Goal: Find specific page/section: Find specific page/section

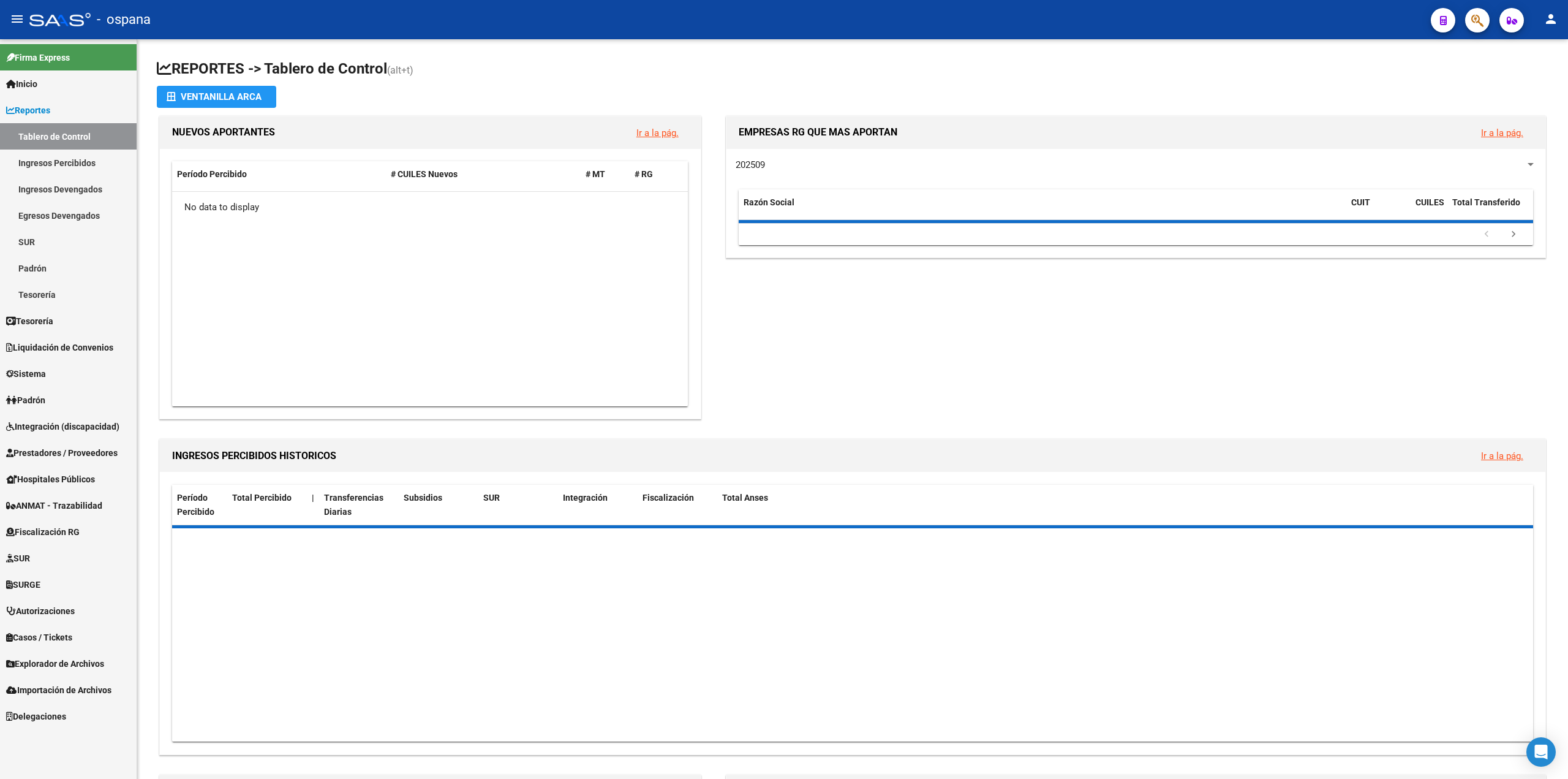
click at [68, 316] on link "Tesorería" at bounding box center [68, 321] width 137 height 26
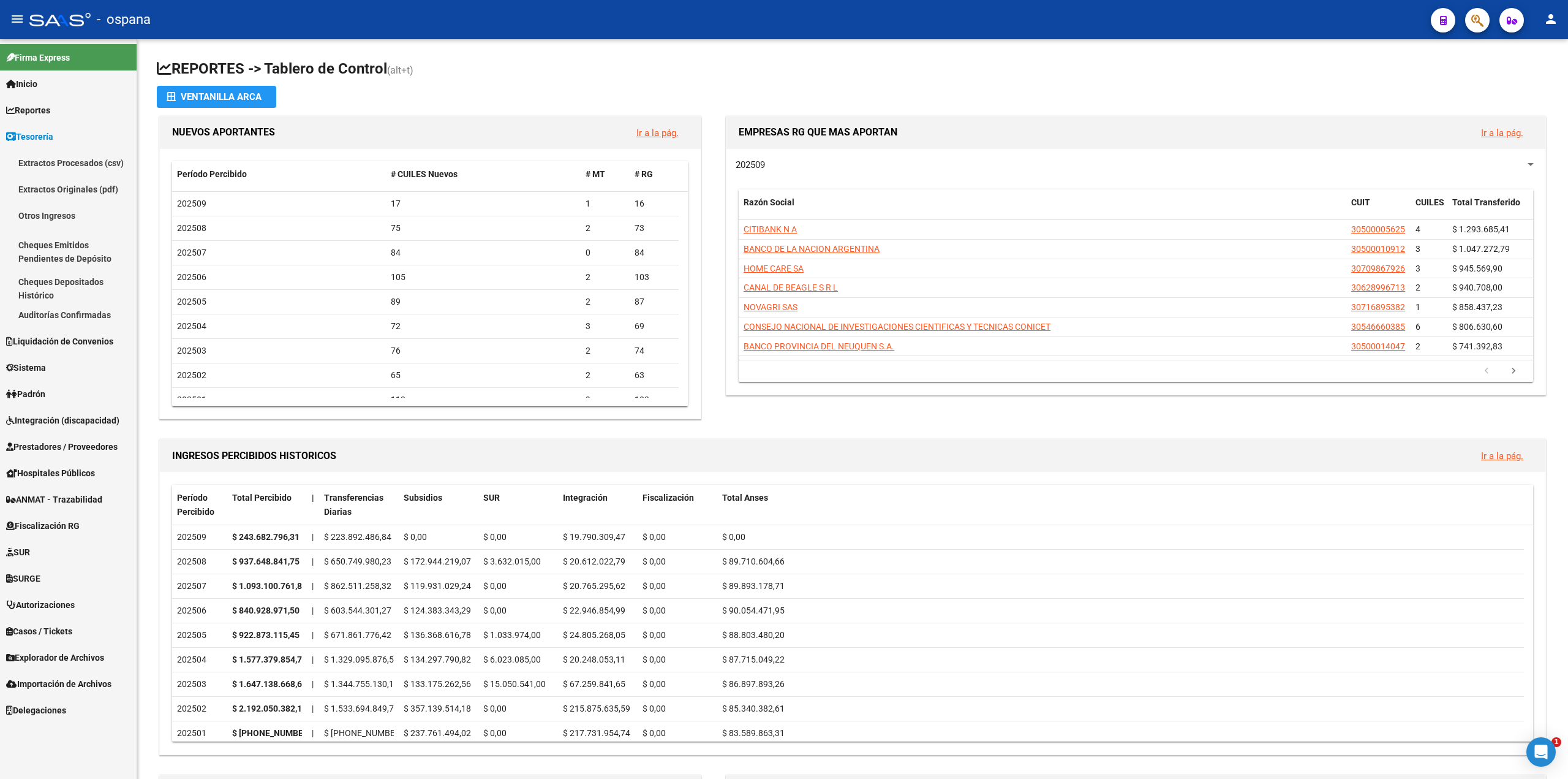
click at [66, 450] on span "Prestadores / Proveedores" at bounding box center [62, 447] width 111 height 14
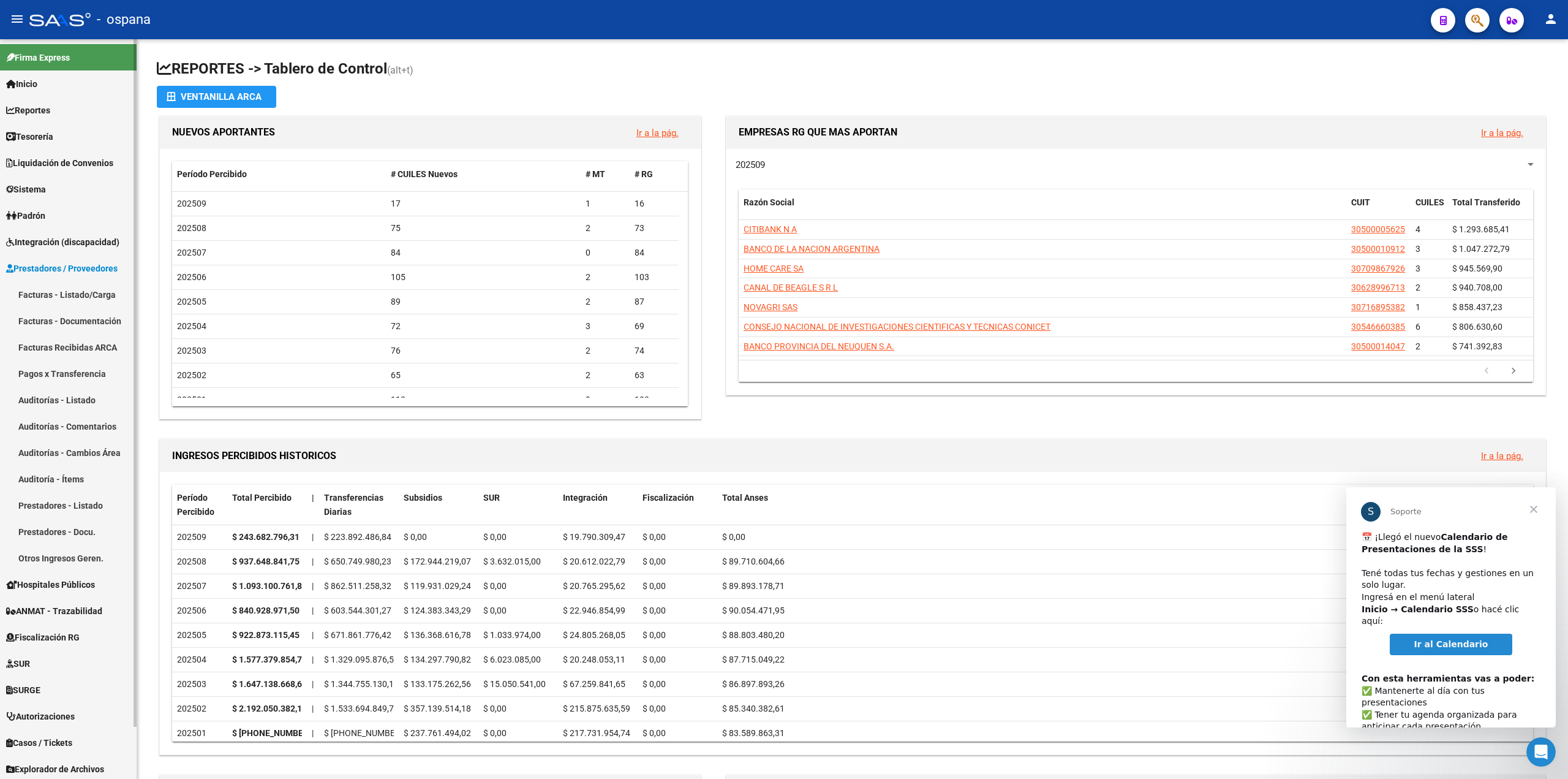
click at [78, 374] on link "Pagos x Transferencia" at bounding box center [68, 374] width 137 height 26
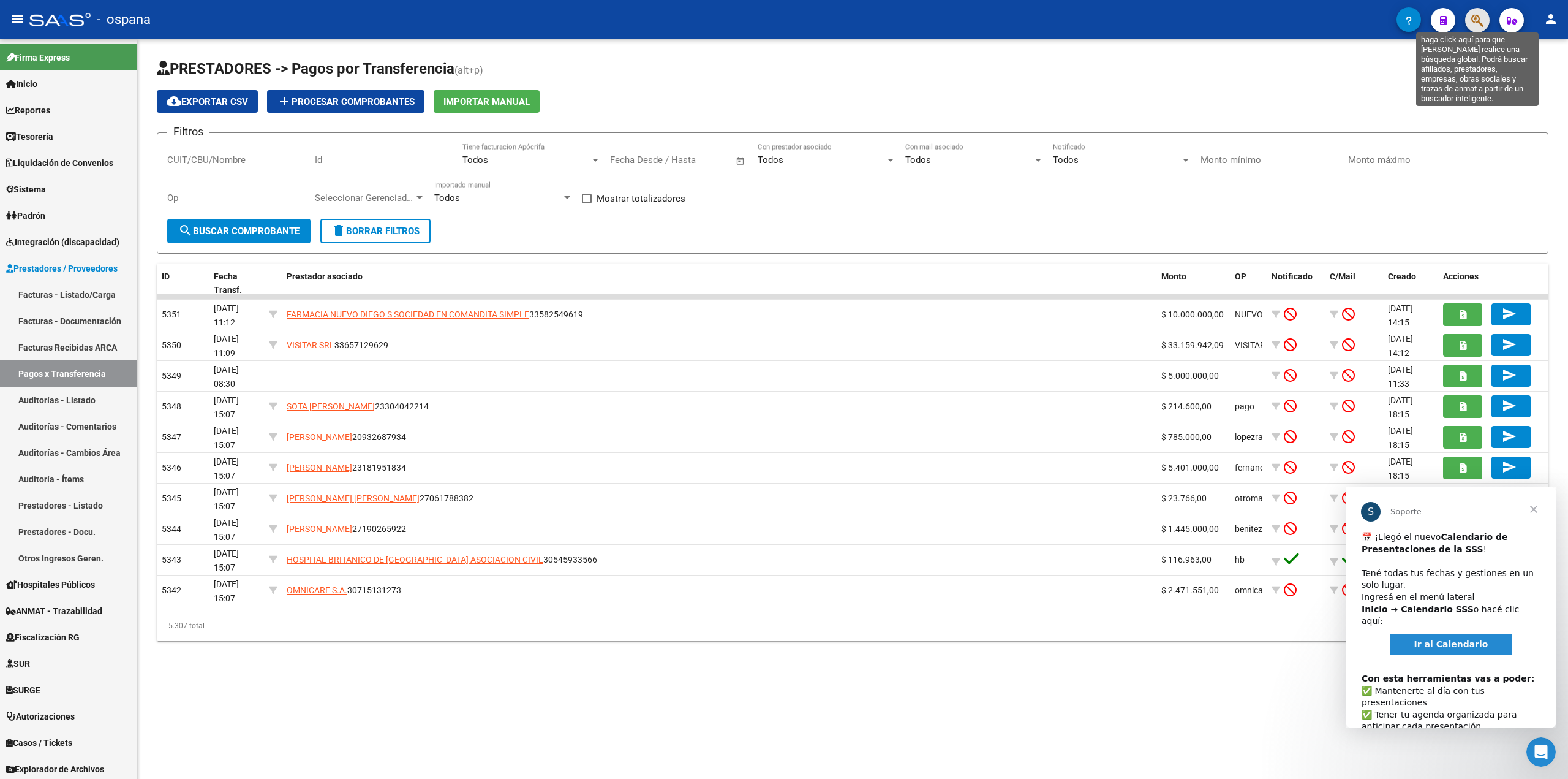
click at [1471, 18] on icon "button" at bounding box center [1478, 20] width 12 height 14
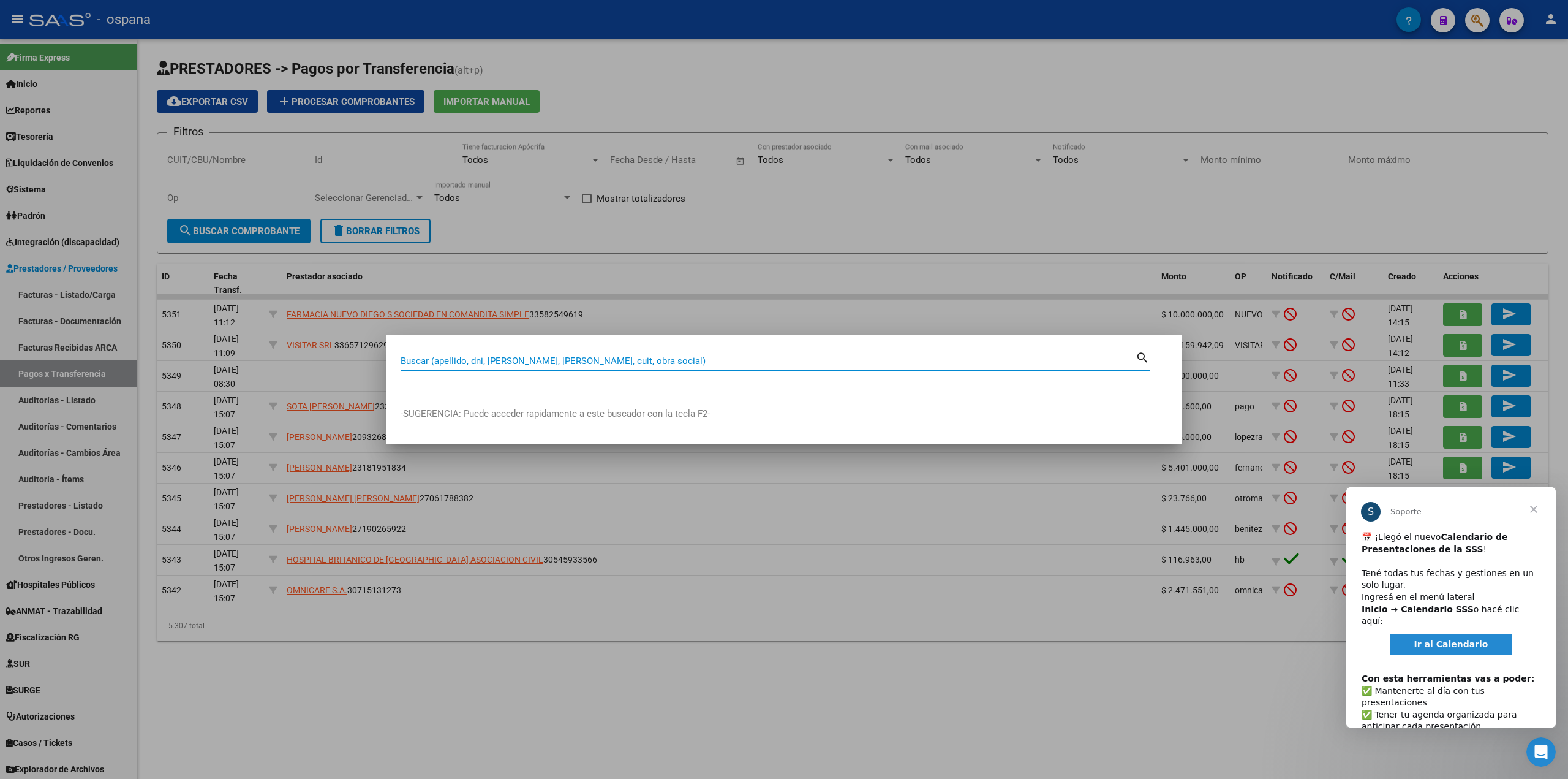
paste input "27345034396"
type input "27345034396"
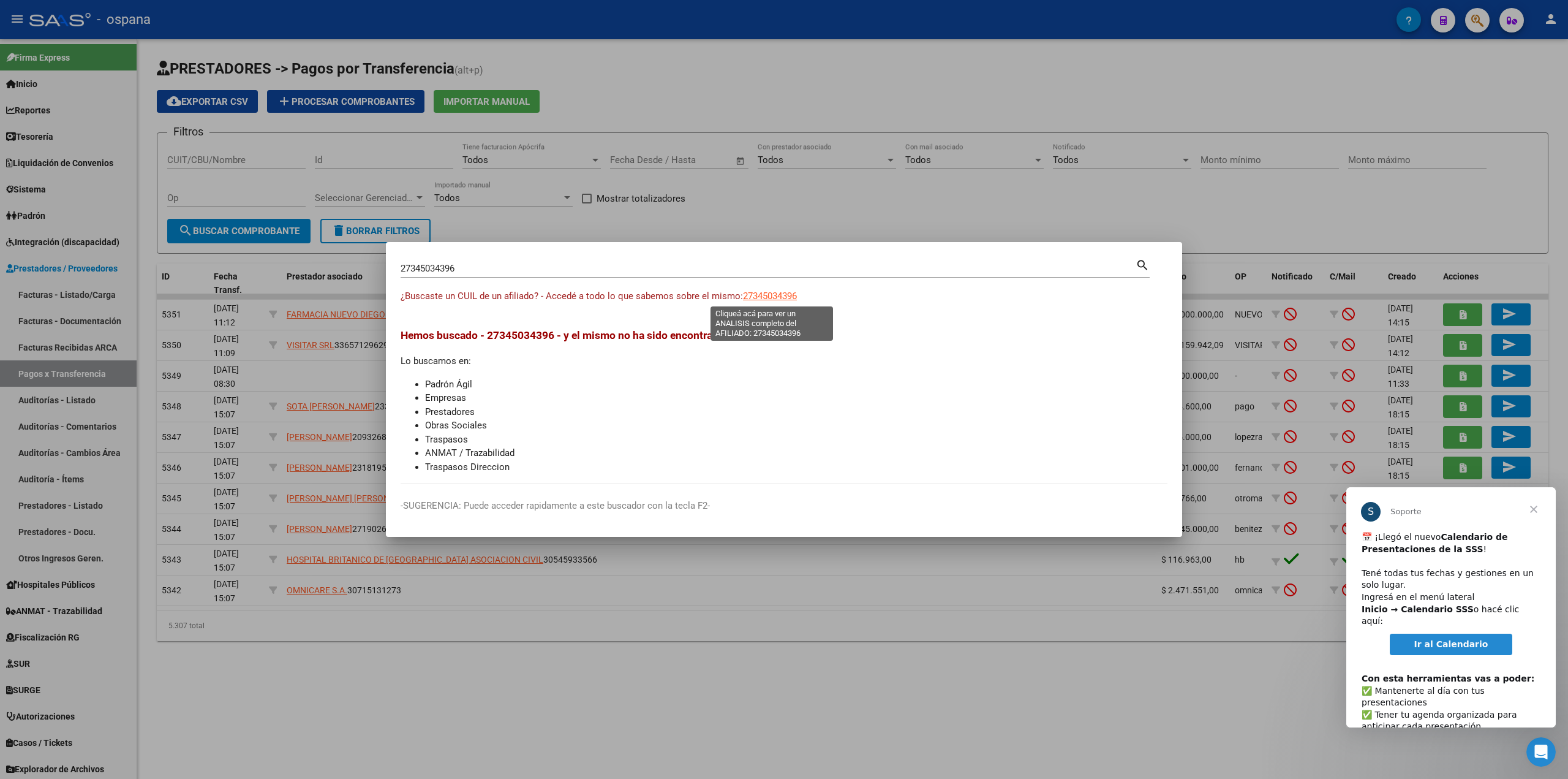
click at [776, 294] on span "27345034396" at bounding box center [770, 296] width 54 height 11
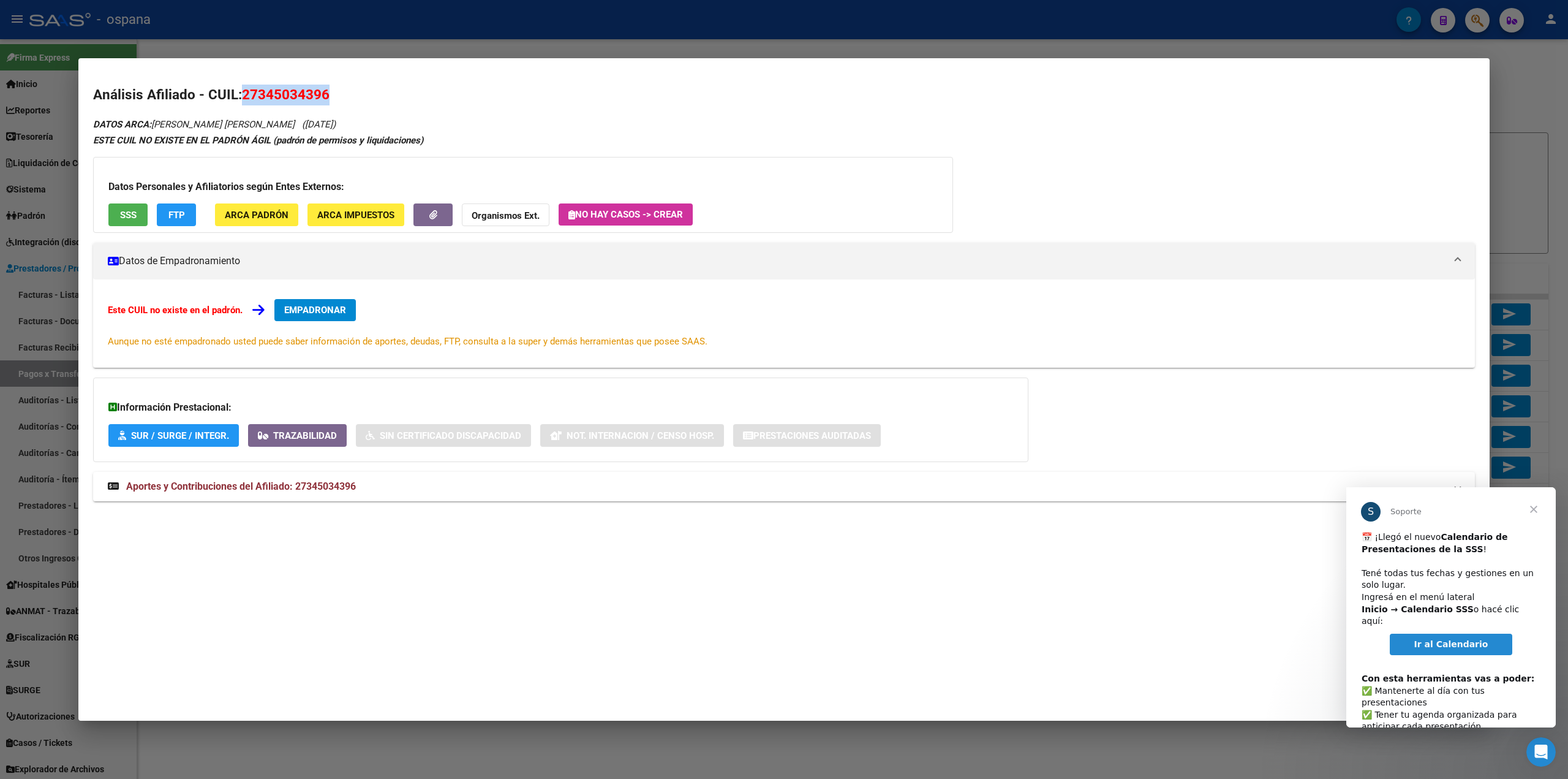
drag, startPoint x: 325, startPoint y: 91, endPoint x: 245, endPoint y: 96, distance: 80.2
click at [245, 96] on span "27345034396" at bounding box center [285, 94] width 87 height 16
